Goal: Information Seeking & Learning: Learn about a topic

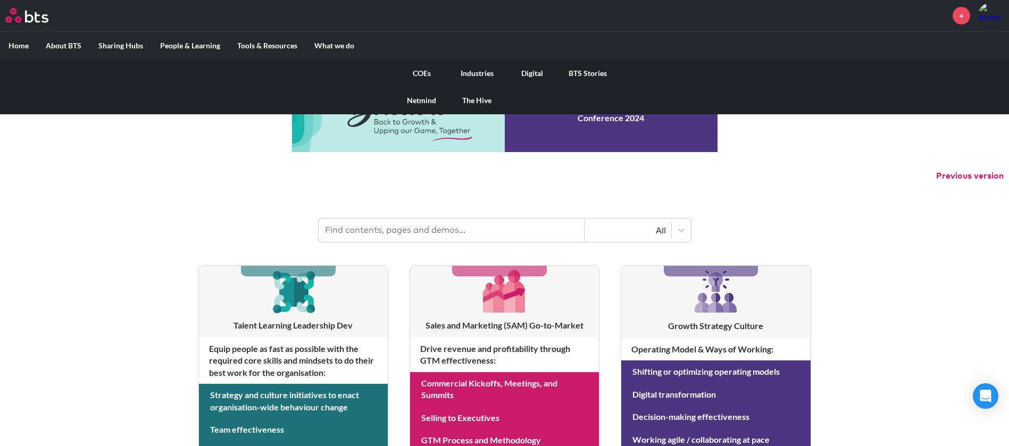
click at [418, 70] on link "COEs" at bounding box center [421, 74] width 55 height 28
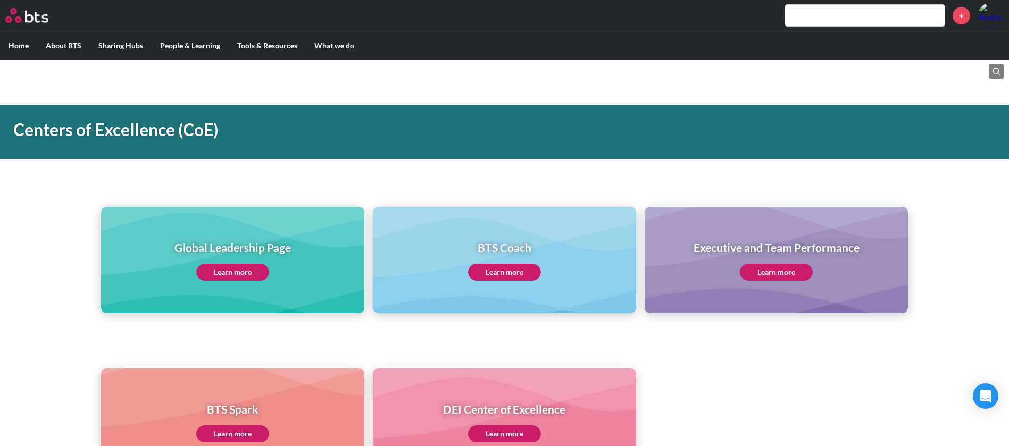
click at [251, 267] on link "Learn more" at bounding box center [232, 272] width 73 height 17
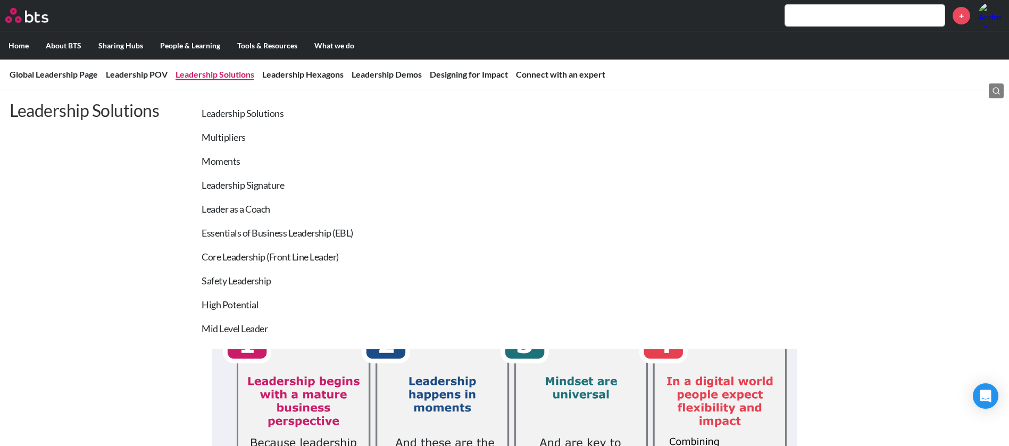
click at [199, 75] on link "Leadership Solutions" at bounding box center [214, 74] width 79 height 10
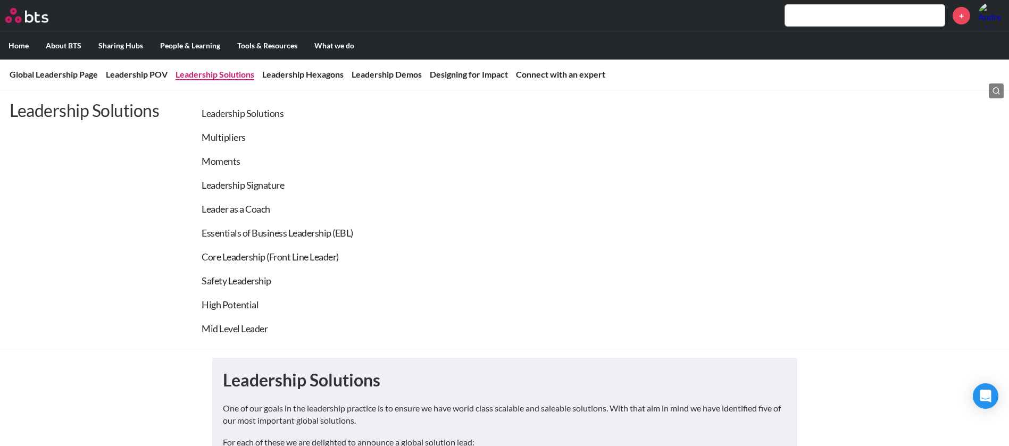
scroll to position [914, 0]
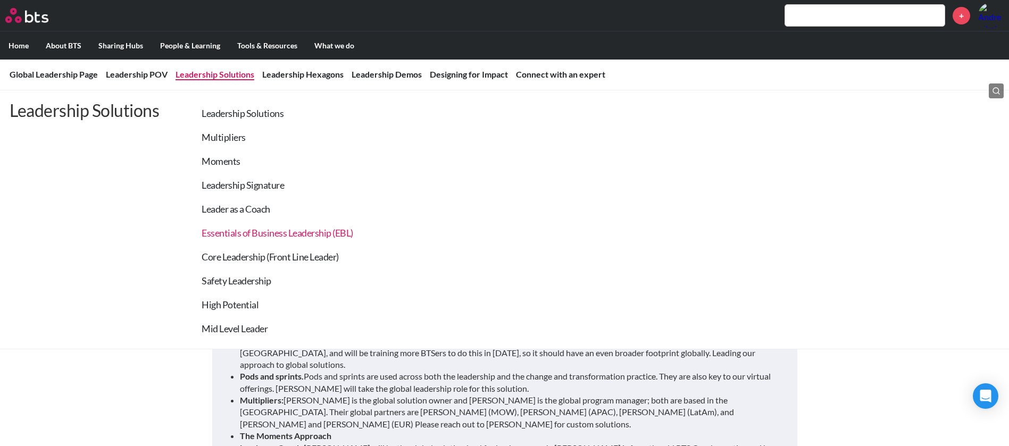
click at [242, 233] on link "Essentials of Business Leadership (EBL)" at bounding box center [278, 233] width 152 height 12
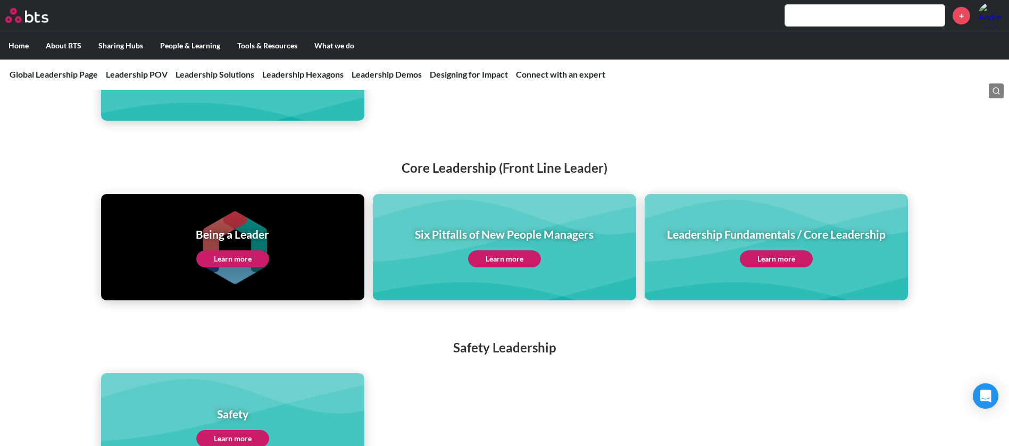
scroll to position [2268, 0]
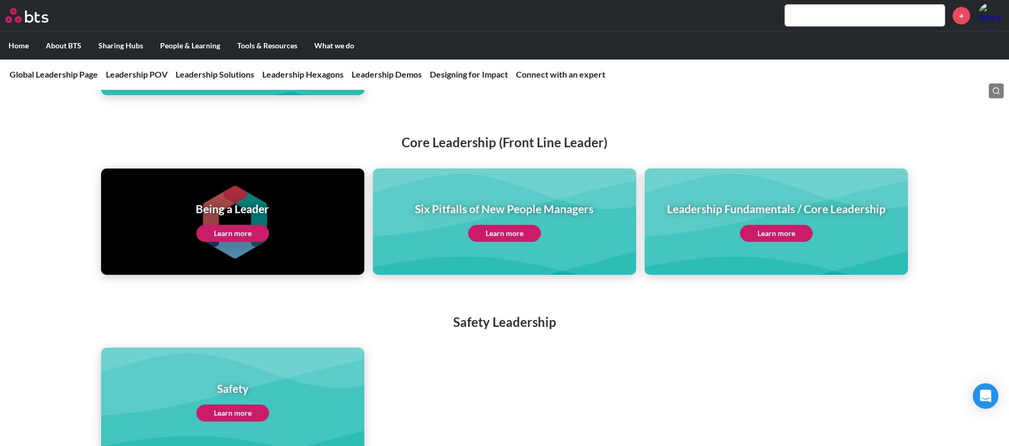
click at [788, 225] on link "Learn more" at bounding box center [776, 233] width 73 height 17
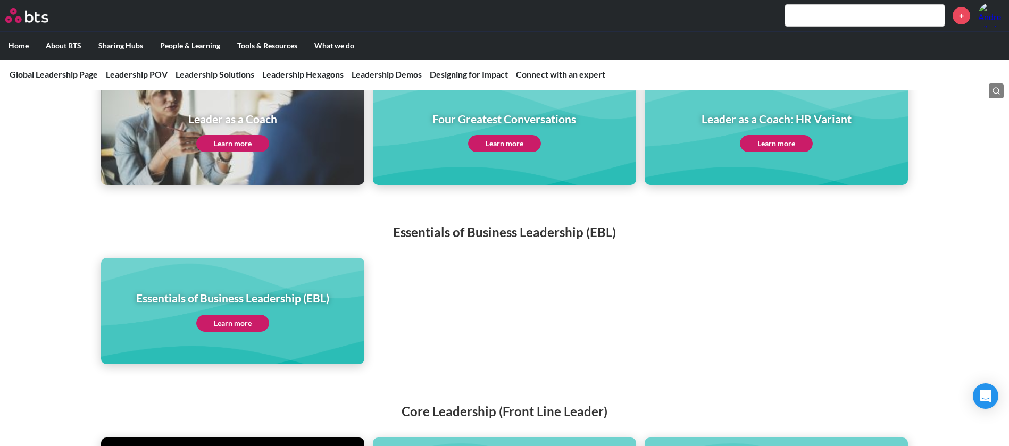
scroll to position [1986, 0]
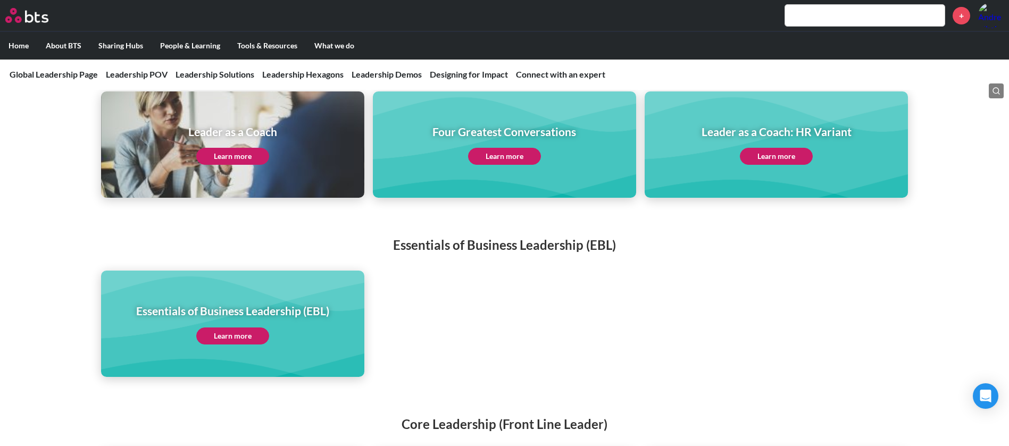
click at [241, 328] on link "Learn more" at bounding box center [232, 336] width 73 height 17
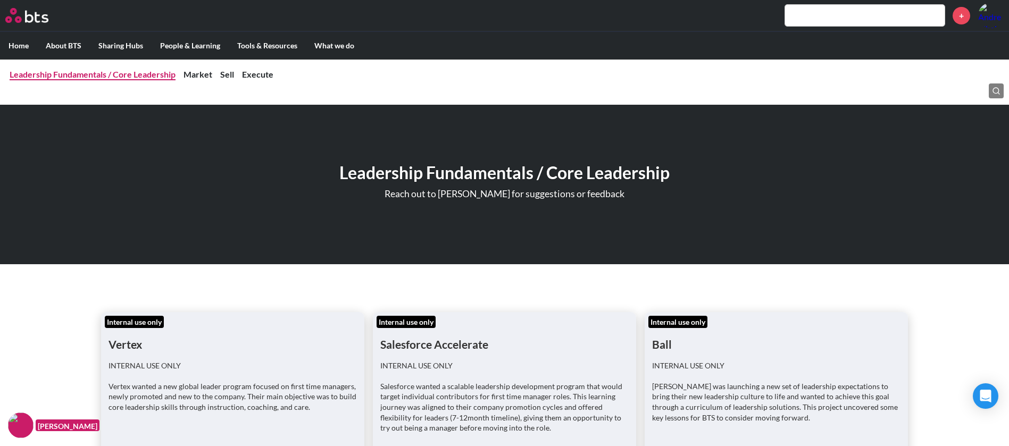
click at [51, 73] on link "Leadership Fundamentals / Core Leadership" at bounding box center [93, 74] width 166 height 10
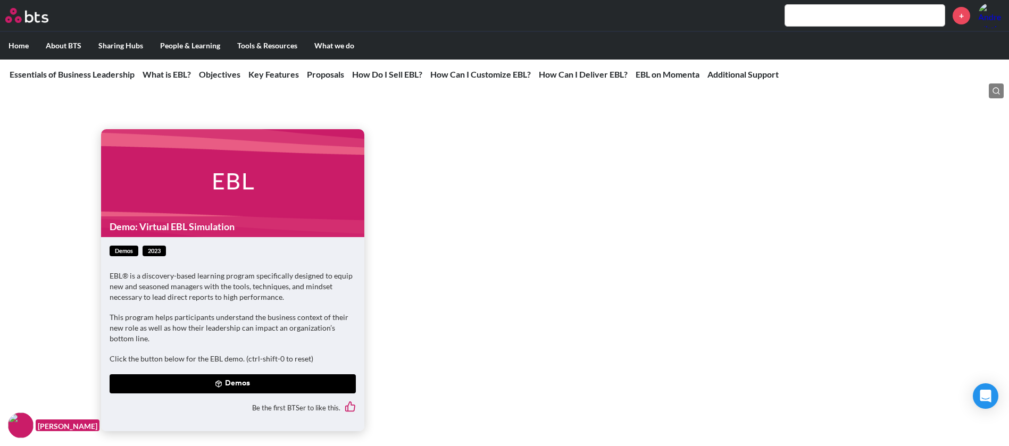
scroll to position [666, 0]
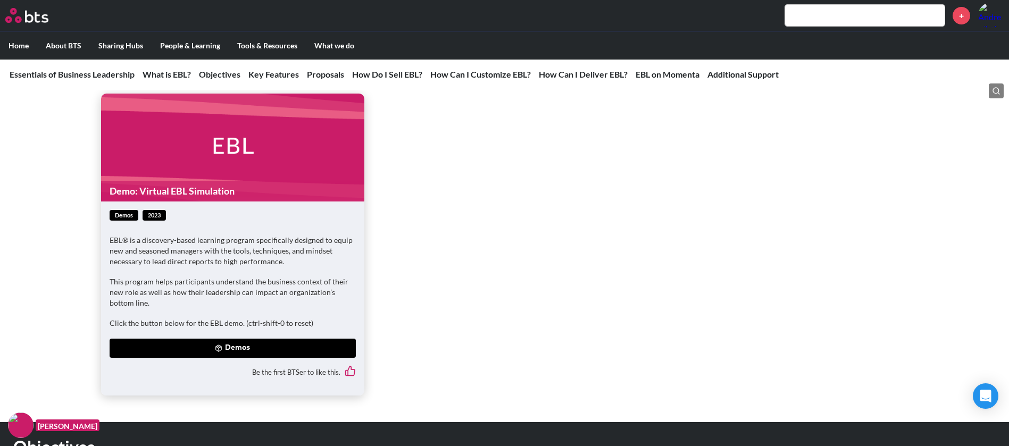
click at [231, 353] on button "Demos" at bounding box center [233, 348] width 246 height 19
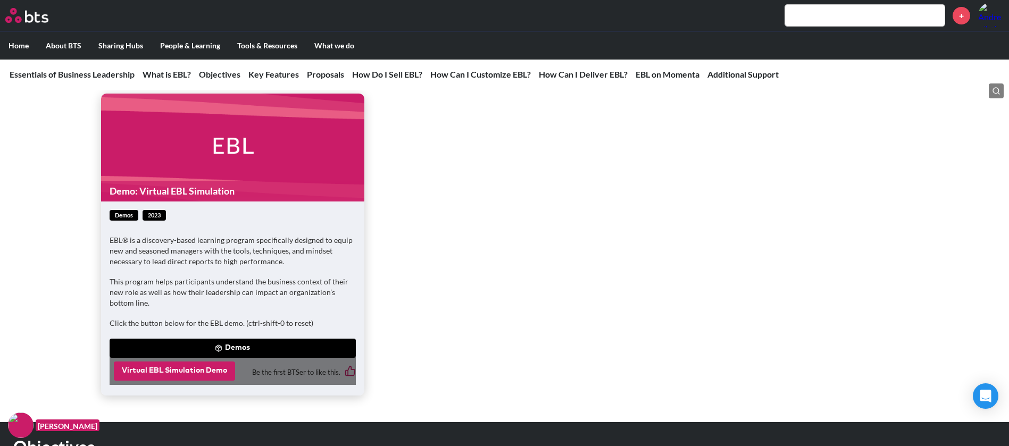
click at [165, 371] on button "Virtual EBL Simulation Demo" at bounding box center [174, 371] width 121 height 19
